Goal: Communication & Community: Answer question/provide support

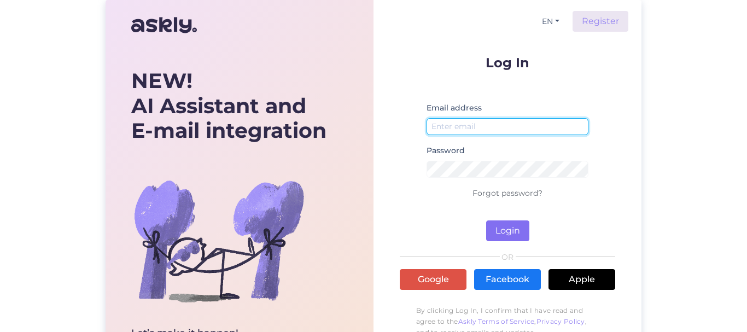
type input "[EMAIL_ADDRESS][DOMAIN_NAME]"
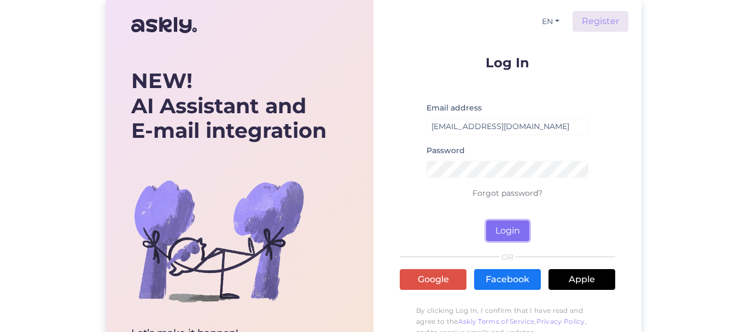
click at [507, 230] on button "Login" at bounding box center [507, 230] width 43 height 21
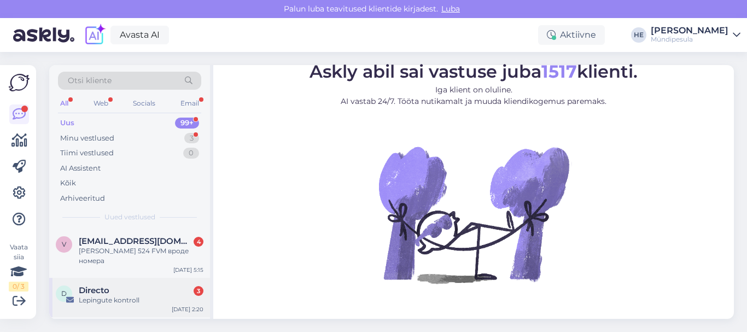
click at [95, 286] on span "Directo" at bounding box center [94, 291] width 31 height 10
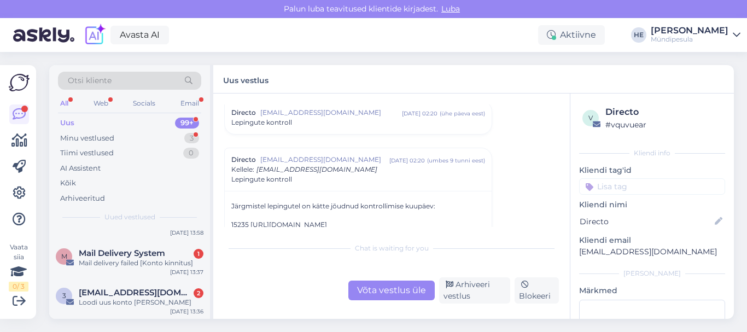
scroll to position [153, 0]
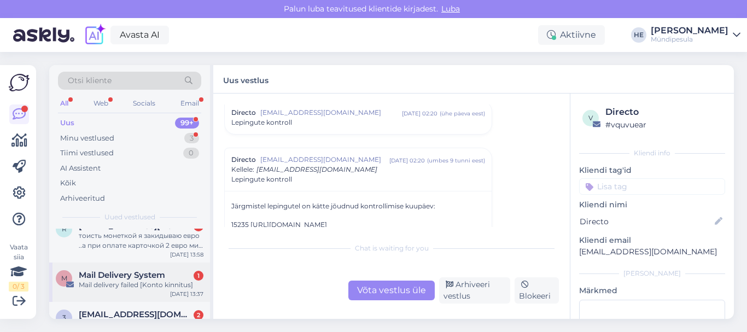
click at [101, 270] on span "Mail Delivery System" at bounding box center [122, 275] width 86 height 10
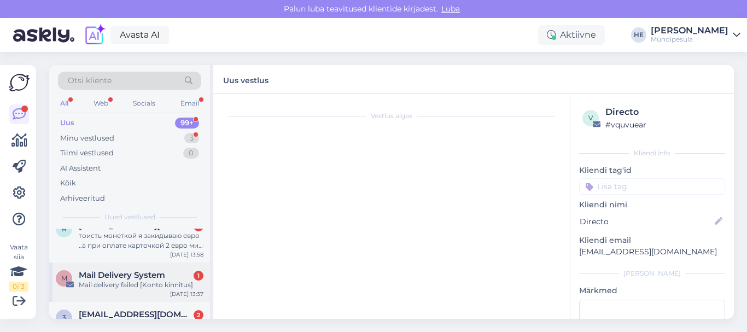
scroll to position [315, 0]
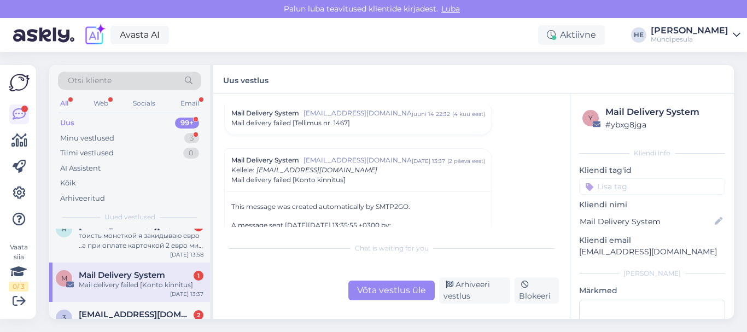
click at [106, 280] on div "Mail delivery failed [Konto kinnitus]" at bounding box center [141, 285] width 125 height 10
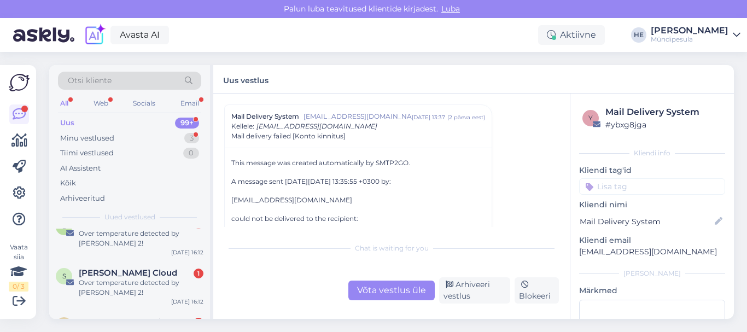
scroll to position [591, 0]
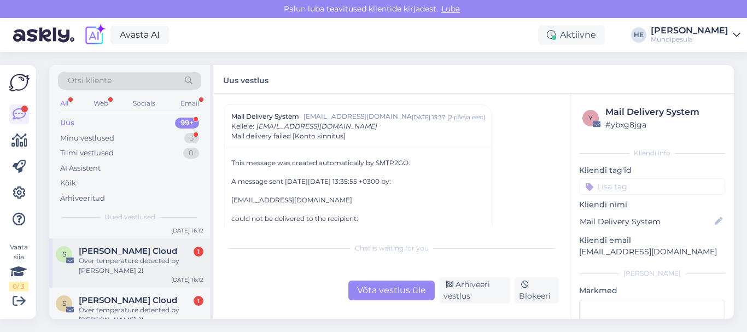
click at [106, 256] on div "Over temperature detected by [PERSON_NAME] 2!" at bounding box center [141, 266] width 125 height 20
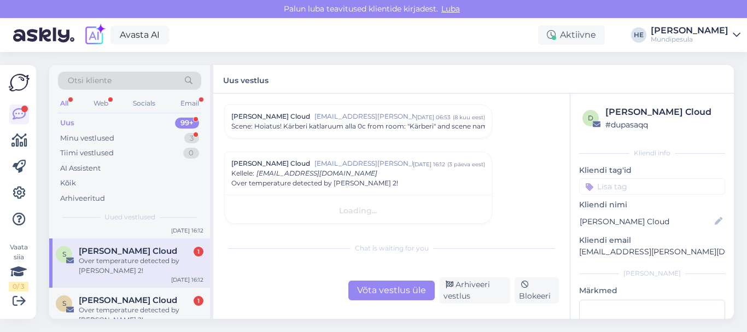
scroll to position [362, 0]
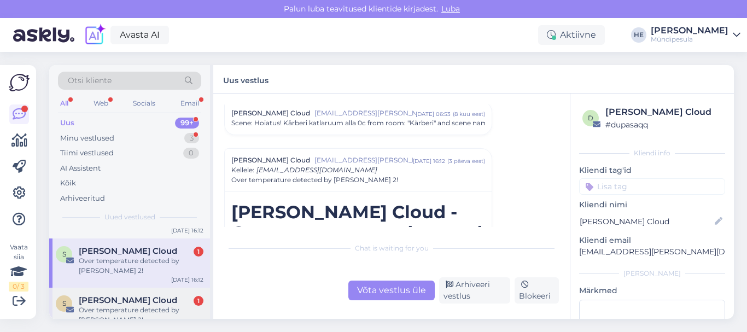
click at [109, 305] on div "Over temperature detected by [PERSON_NAME] 2!" at bounding box center [141, 315] width 125 height 20
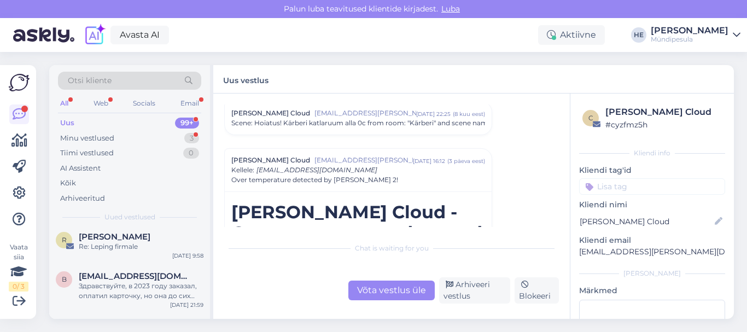
scroll to position [1050, 0]
click at [127, 279] on div "Здравствуйте, в 2023 году заказал, оплатил карточку, но она до сих пор не пришл…" at bounding box center [141, 289] width 125 height 20
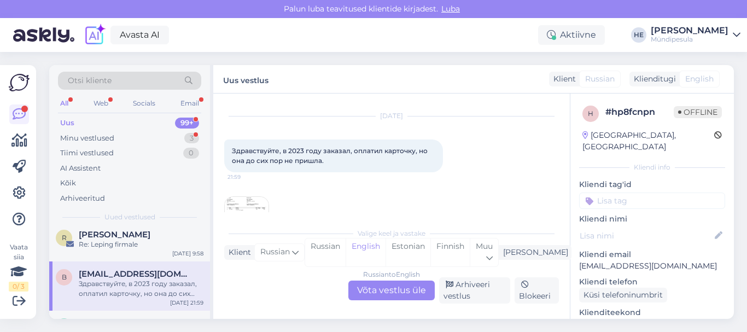
click at [246, 208] on img at bounding box center [247, 219] width 44 height 44
